Goal: Information Seeking & Learning: Find specific fact

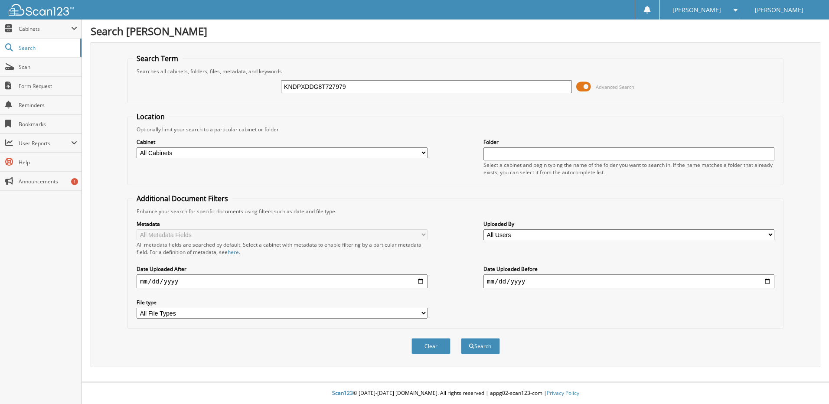
type input "KNDPXDDG8T727979"
drag, startPoint x: 360, startPoint y: 84, endPoint x: 339, endPoint y: 89, distance: 21.3
click at [307, 80] on div "KNDPXDDG8T727979 Advanced Search" at bounding box center [455, 86] width 646 height 23
drag, startPoint x: 298, startPoint y: 94, endPoint x: 219, endPoint y: 80, distance: 79.7
click at [215, 86] on div "KNDPXDDG8T727979 Advanced Search" at bounding box center [455, 86] width 646 height 23
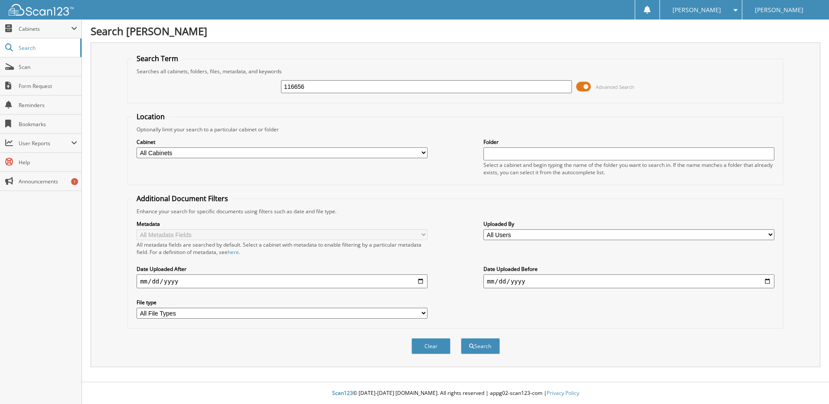
type input "116656"
click at [461, 338] on button "Search" at bounding box center [480, 346] width 39 height 16
